Goal: Find specific page/section: Find specific page/section

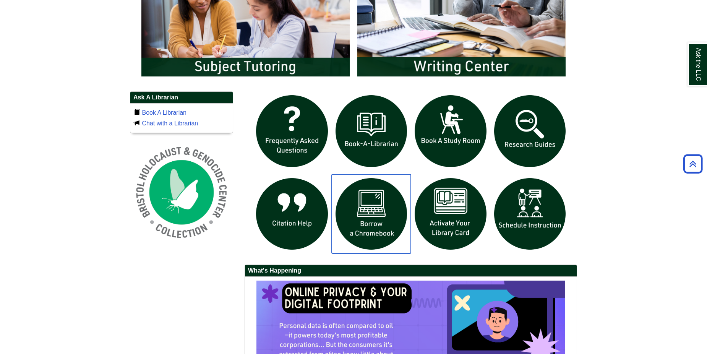
click at [382, 228] on img "slideshow" at bounding box center [371, 213] width 79 height 79
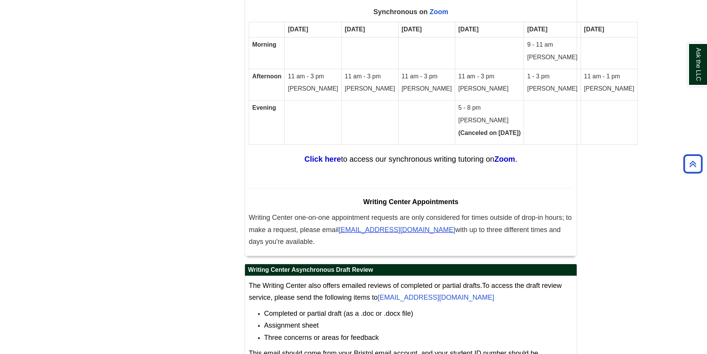
scroll to position [4761, 0]
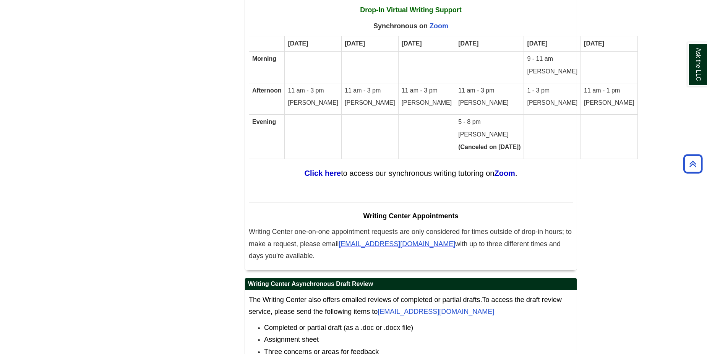
scroll to position [4731, 0]
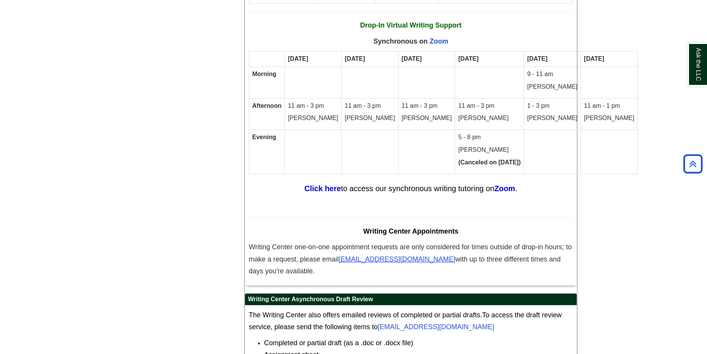
click at [281, 241] on p "Writing Center one-on-one appointment requests are only considered for times ou…" at bounding box center [411, 259] width 324 height 36
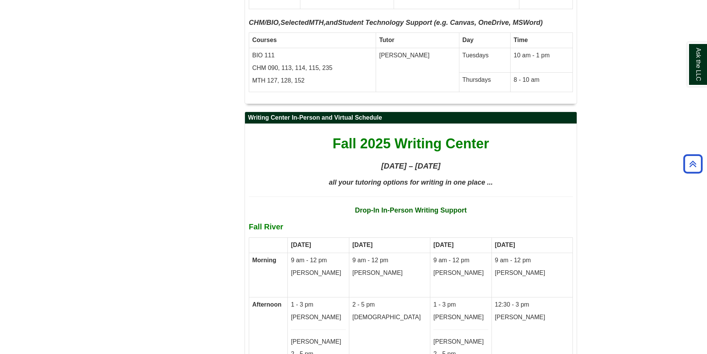
scroll to position [4062, 0]
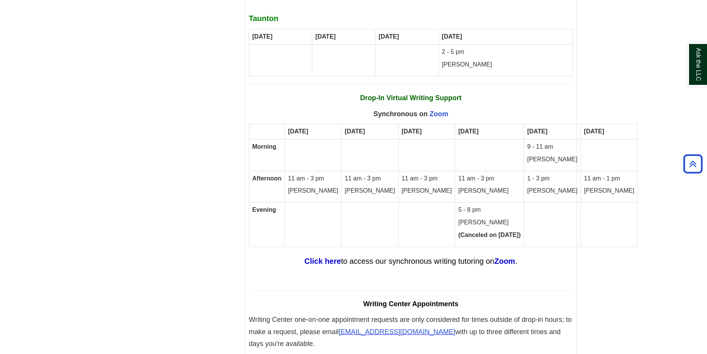
scroll to position [4659, 0]
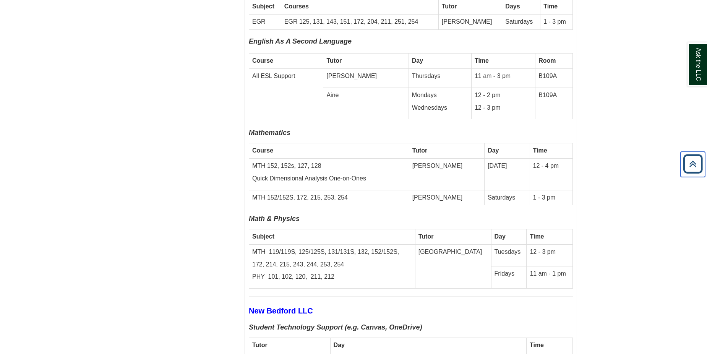
click at [701, 164] on icon "Back to Top" at bounding box center [693, 164] width 24 height 24
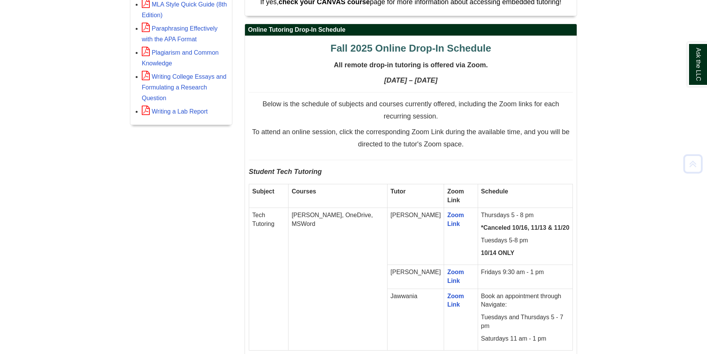
scroll to position [0, 0]
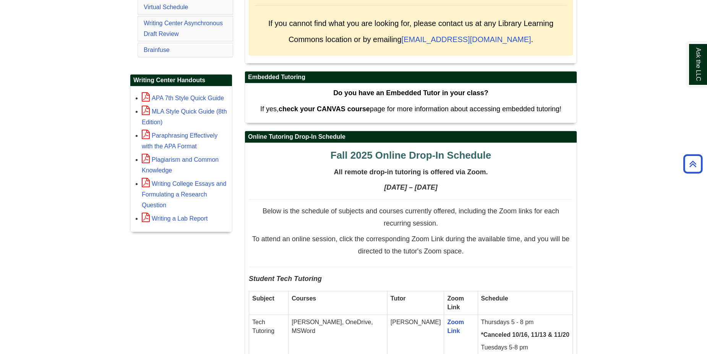
scroll to position [271, 0]
